Goal: Find specific page/section: Find specific page/section

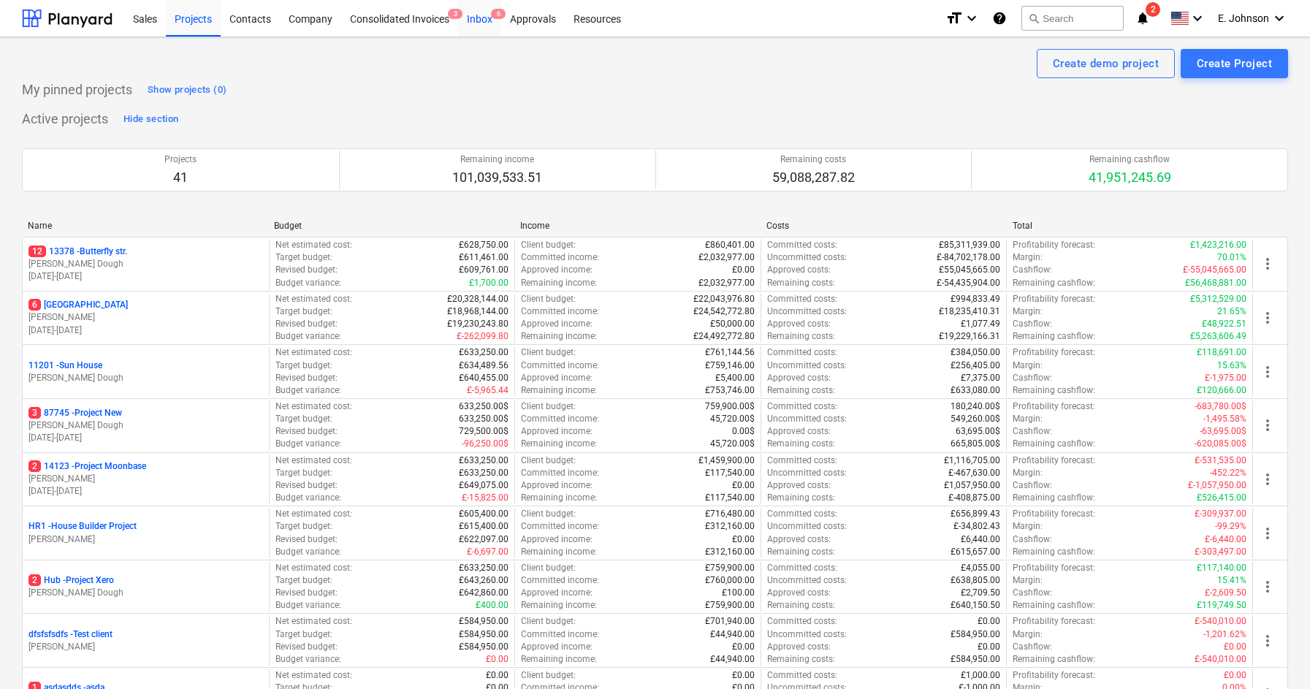
click at [477, 23] on div "Inbox 6" at bounding box center [479, 17] width 43 height 37
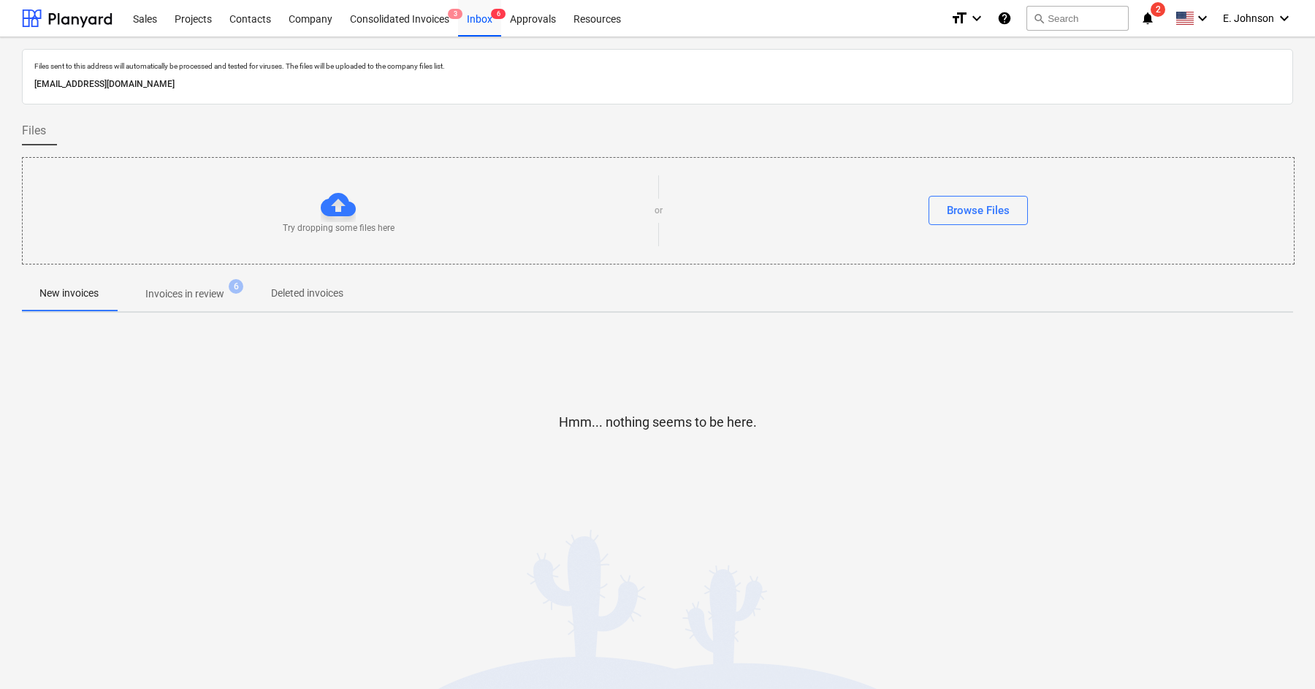
click at [172, 290] on p "Invoices in review" at bounding box center [184, 293] width 79 height 15
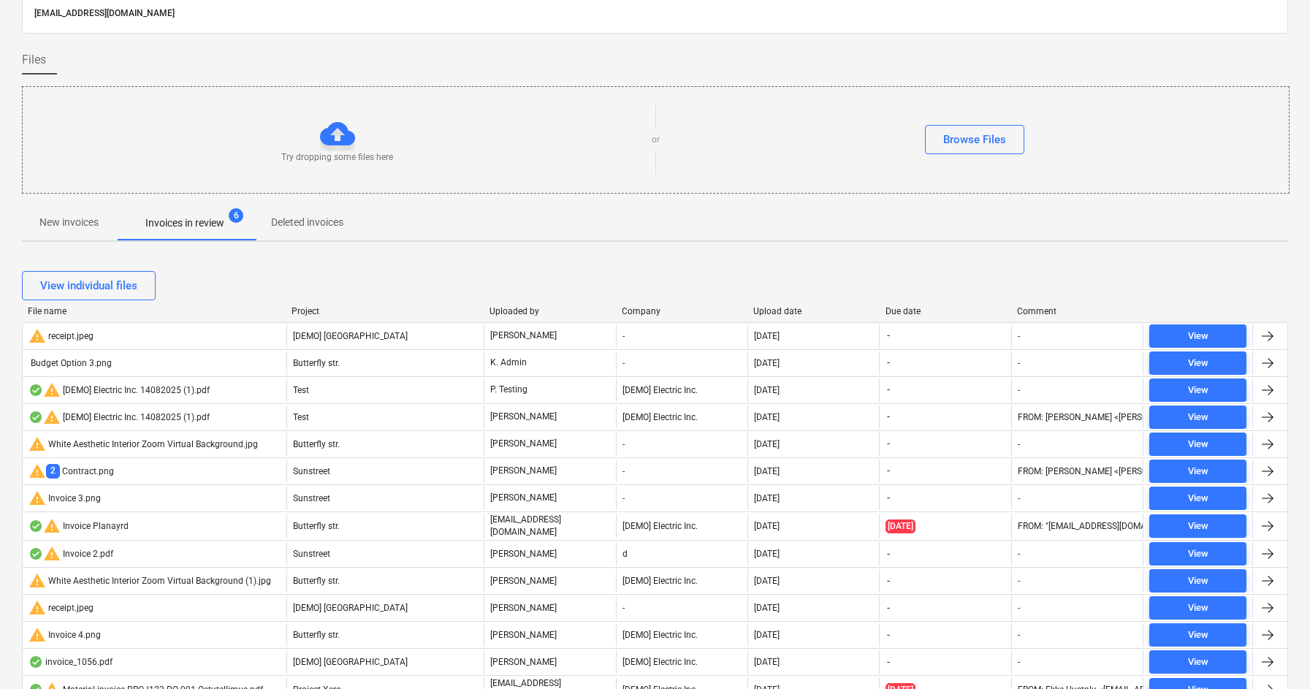
scroll to position [70, 0]
click at [295, 224] on p "Deleted invoices" at bounding box center [307, 223] width 72 height 15
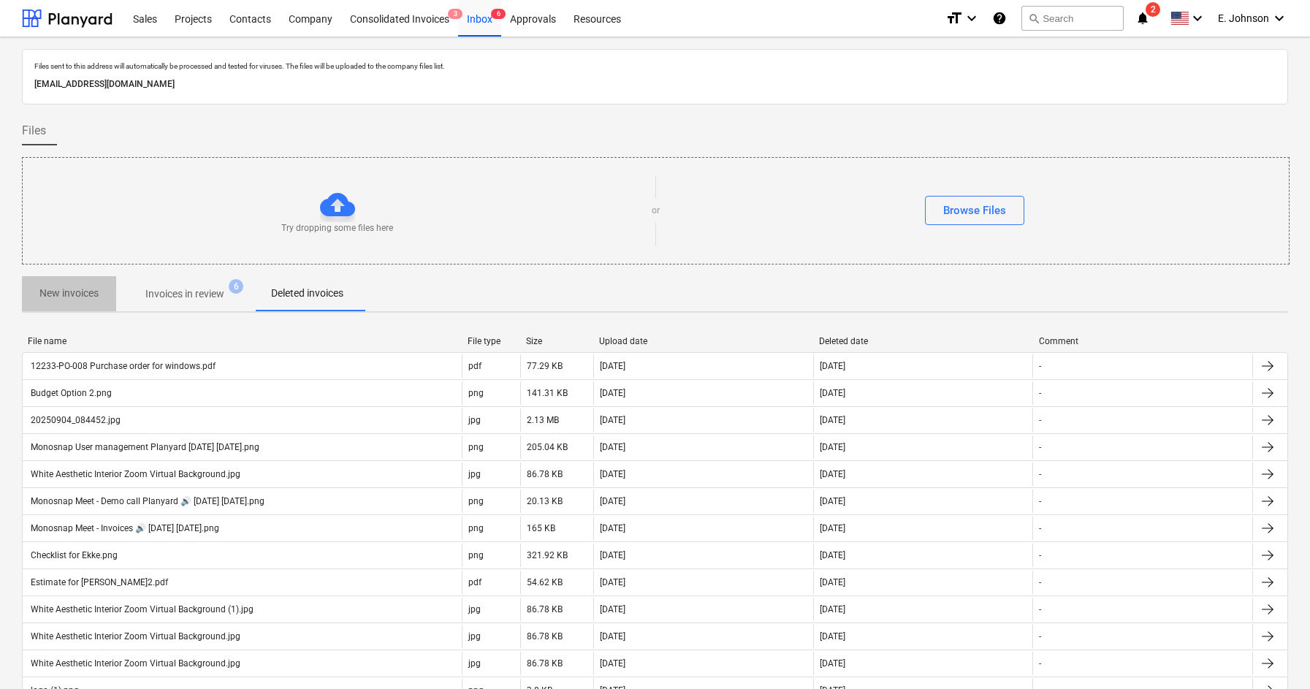
click at [95, 300] on p "New invoices" at bounding box center [68, 293] width 59 height 15
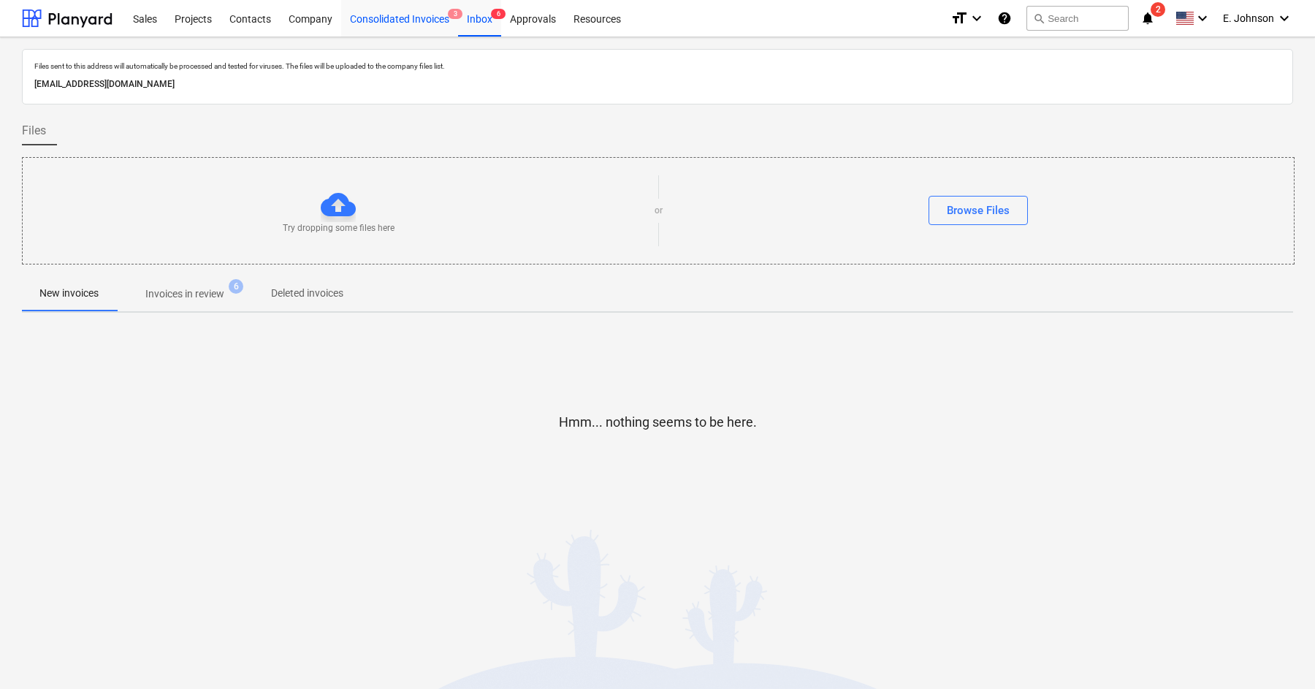
click at [361, 25] on div "Consolidated Invoices 3" at bounding box center [399, 17] width 117 height 37
